Goal: Task Accomplishment & Management: Manage account settings

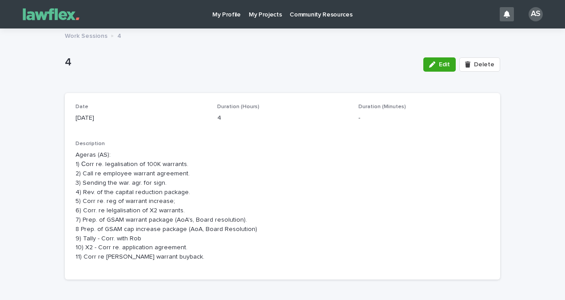
click at [103, 77] on div "4 Edit Delete" at bounding box center [283, 65] width 436 height 36
click at [259, 18] on p "My Projects" at bounding box center [265, 9] width 33 height 19
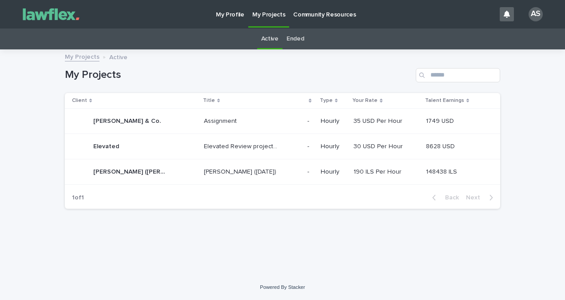
click at [204, 169] on p "[PERSON_NAME] ([DATE])" at bounding box center [241, 170] width 74 height 9
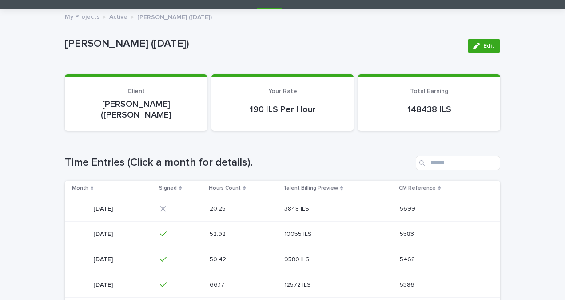
scroll to position [44, 0]
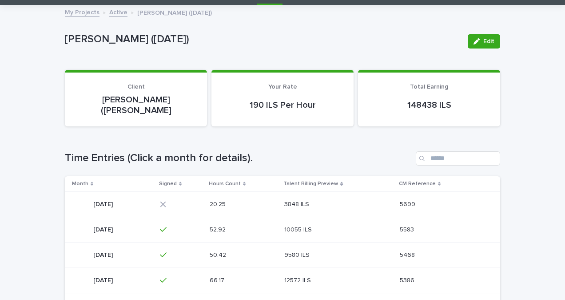
click at [340, 197] on div "3848 ILS 3848 ILS" at bounding box center [338, 204] width 108 height 15
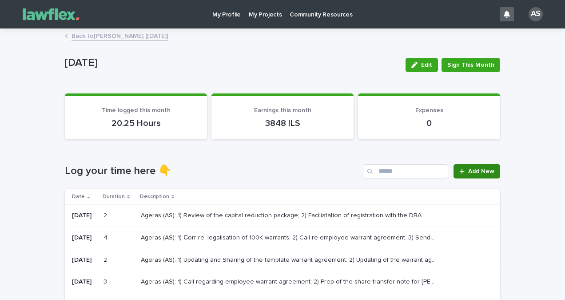
click at [484, 169] on span "Add New" at bounding box center [481, 171] width 26 height 6
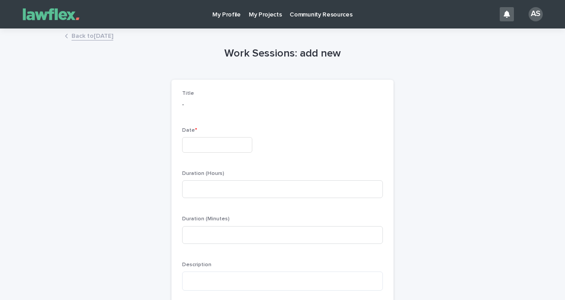
click at [211, 131] on p "Date *" at bounding box center [282, 130] width 201 height 6
click at [215, 134] on div "Date *" at bounding box center [282, 143] width 201 height 32
click at [220, 141] on input "text" at bounding box center [217, 145] width 70 height 16
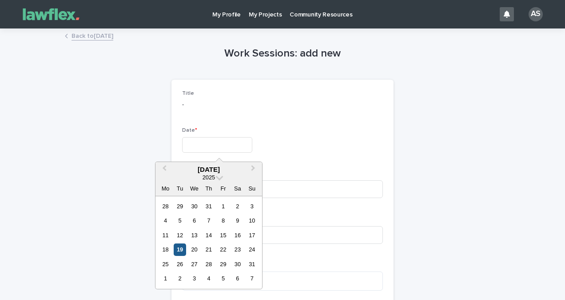
click at [180, 245] on div "19" at bounding box center [180, 249] width 12 height 12
type input "*********"
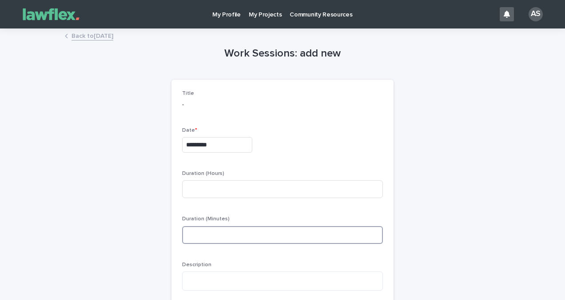
click at [216, 236] on input at bounding box center [282, 235] width 201 height 18
type input "**"
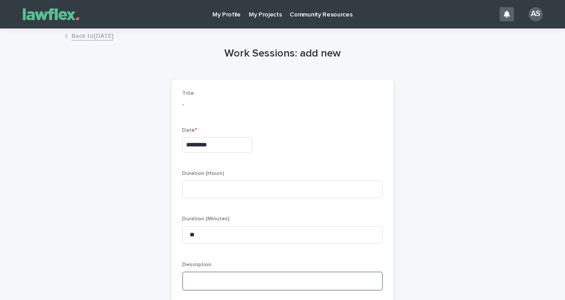
click at [210, 276] on textarea at bounding box center [282, 280] width 201 height 19
type textarea "*"
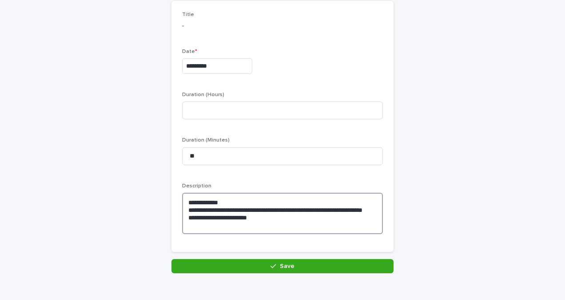
scroll to position [122, 0]
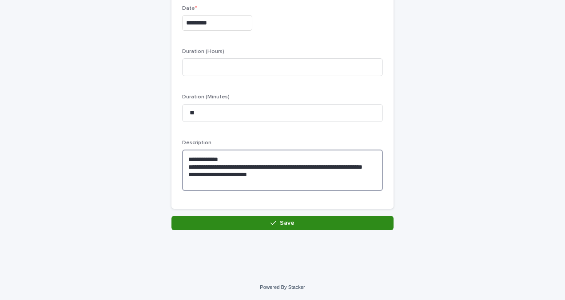
type textarea "**********"
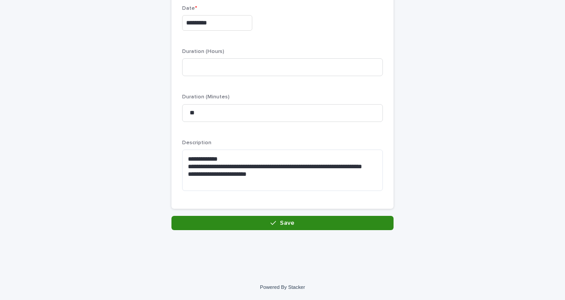
click at [267, 227] on button "Save" at bounding box center [283, 223] width 222 height 14
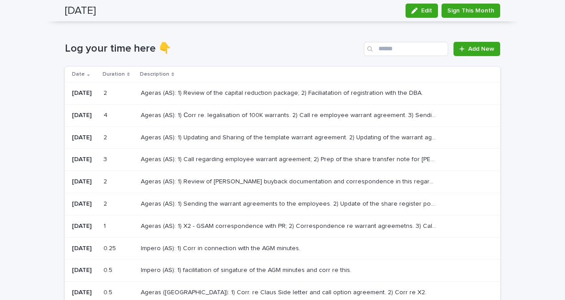
scroll to position [283, 0]
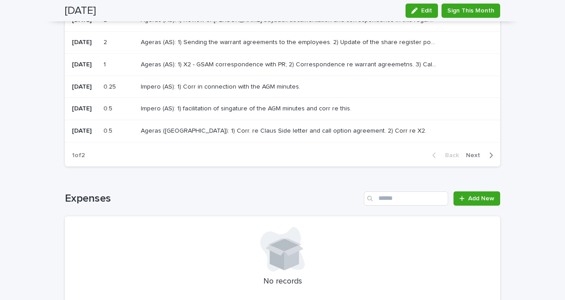
click at [530, 150] on div "Loading... Saving… Loading... Saving… [DATE] Edit Sign This Month [DATE] Edit S…" at bounding box center [282, 95] width 565 height 698
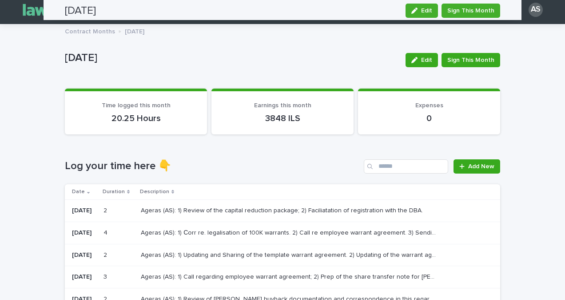
scroll to position [0, 0]
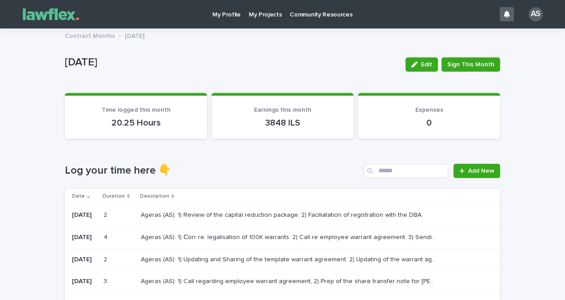
click at [252, 230] on div "Ageras (AS): 1) Employee warrant agreements - resending and collecting the sign…" at bounding box center [313, 237] width 345 height 15
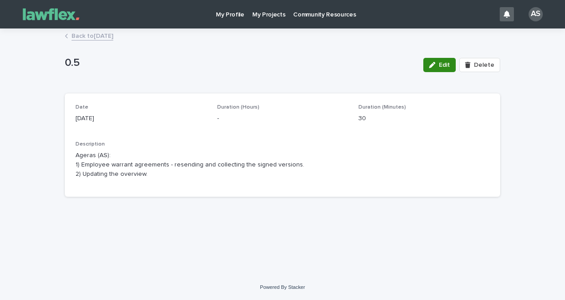
click at [446, 63] on span "Edit" at bounding box center [444, 65] width 11 height 6
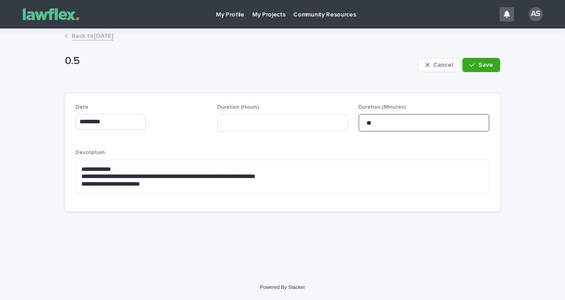
drag, startPoint x: 425, startPoint y: 121, endPoint x: 317, endPoint y: 110, distance: 108.5
click at [317, 110] on div "**********" at bounding box center [283, 152] width 414 height 96
click at [270, 112] on div "Duration (Hours)" at bounding box center [282, 121] width 131 height 35
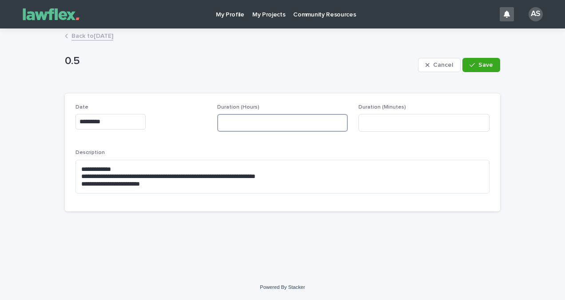
click at [275, 124] on input at bounding box center [282, 123] width 131 height 18
type input "*"
click at [477, 66] on div "button" at bounding box center [474, 65] width 9 height 6
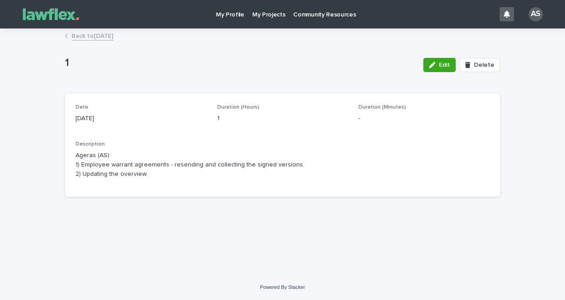
click at [104, 40] on link "Back to August 2025" at bounding box center [93, 35] width 42 height 10
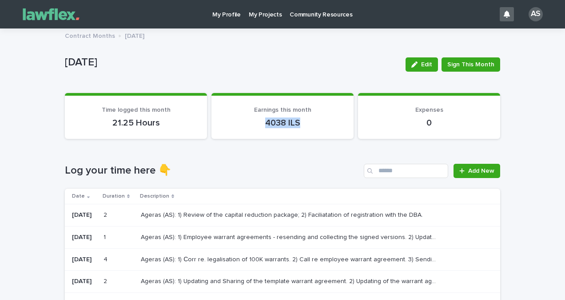
click at [319, 123] on p "4038 ILS" at bounding box center [282, 122] width 121 height 11
drag, startPoint x: 319, startPoint y: 123, endPoint x: 304, endPoint y: 126, distance: 14.5
click at [304, 126] on p "4038 ILS" at bounding box center [282, 122] width 121 height 11
drag, startPoint x: 259, startPoint y: 120, endPoint x: 244, endPoint y: 120, distance: 15.1
click at [244, 120] on p "4038 ILS" at bounding box center [282, 122] width 121 height 11
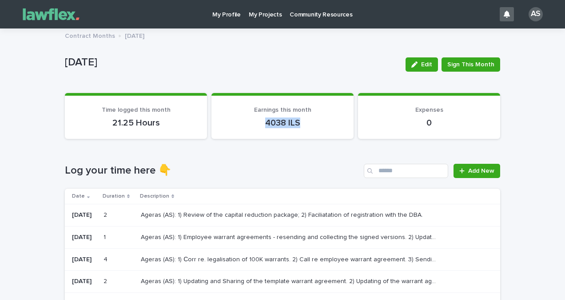
drag, startPoint x: 244, startPoint y: 120, endPoint x: 251, endPoint y: 136, distance: 18.2
click at [251, 136] on section "Earnings this month 4038 ILS" at bounding box center [283, 116] width 142 height 46
click at [243, 137] on section "Earnings this month 4038 ILS" at bounding box center [283, 116] width 142 height 46
click at [244, 136] on section "Earnings this month 4038 ILS" at bounding box center [283, 116] width 142 height 46
click at [264, 13] on p "My Projects" at bounding box center [265, 9] width 33 height 19
